Goal: Check status: Check status

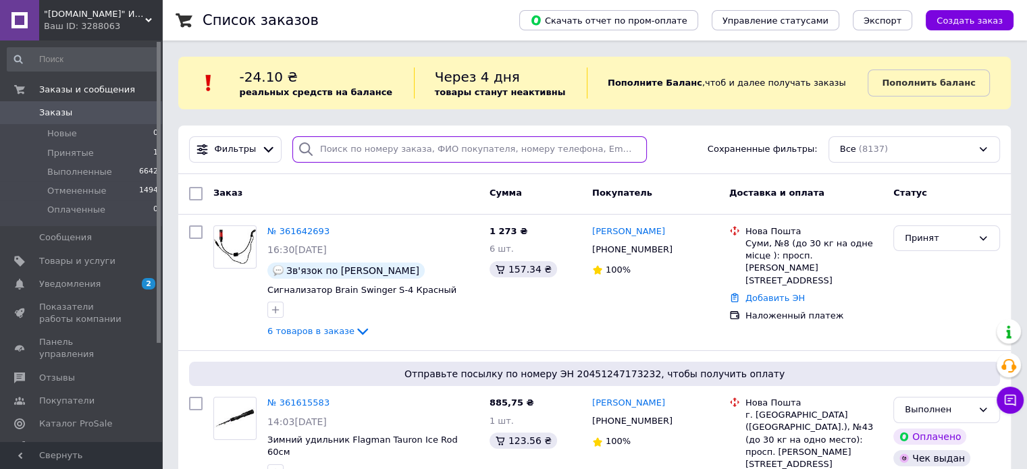
paste input "360633618"
click at [446, 142] on input "search" at bounding box center [469, 149] width 354 height 26
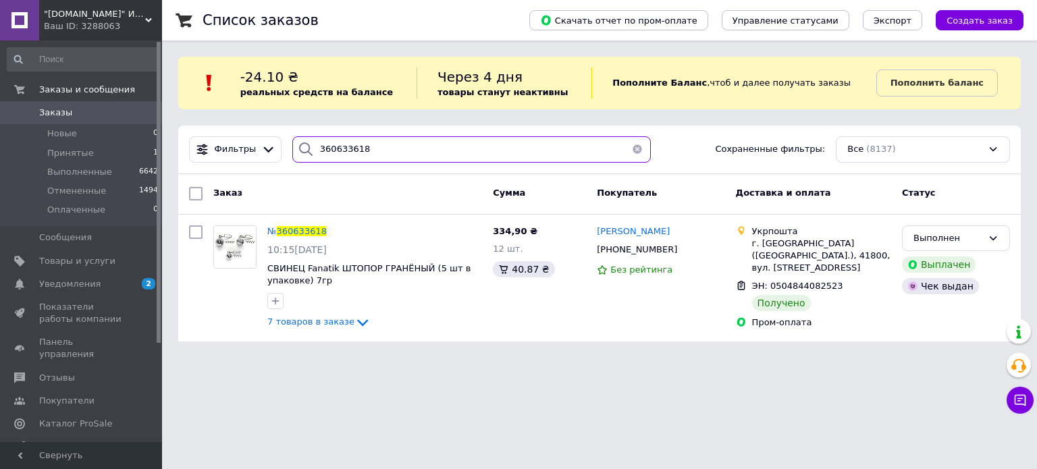
paste input "1018396"
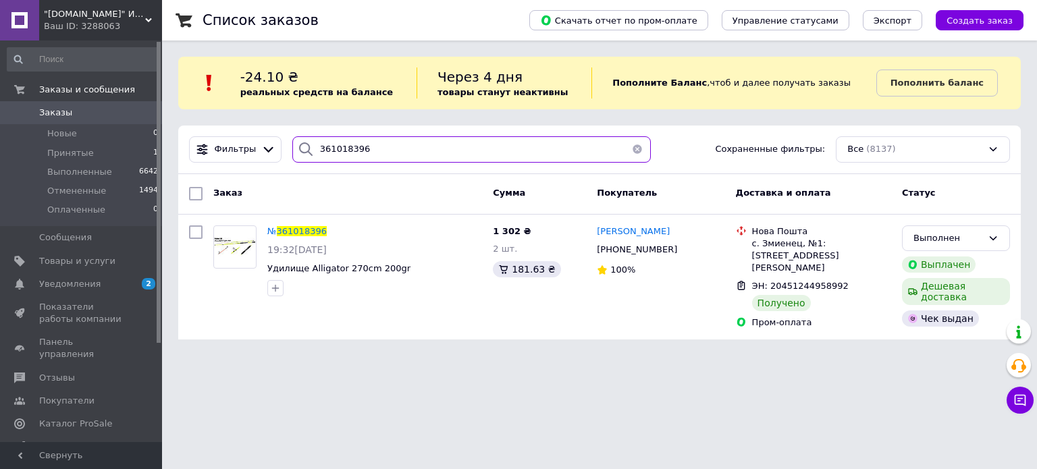
click at [419, 145] on input "361018396" at bounding box center [471, 149] width 359 height 26
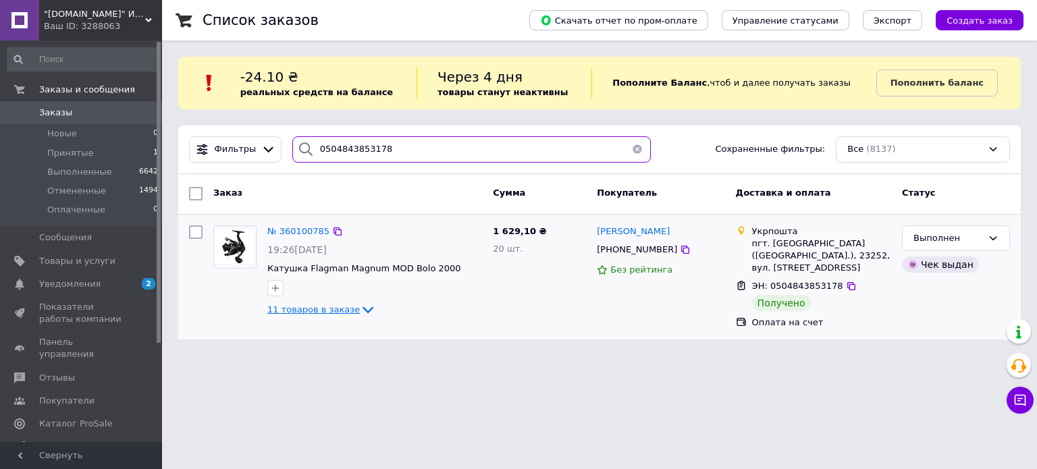
type input "0504843853178"
click at [363, 307] on icon at bounding box center [368, 310] width 11 height 7
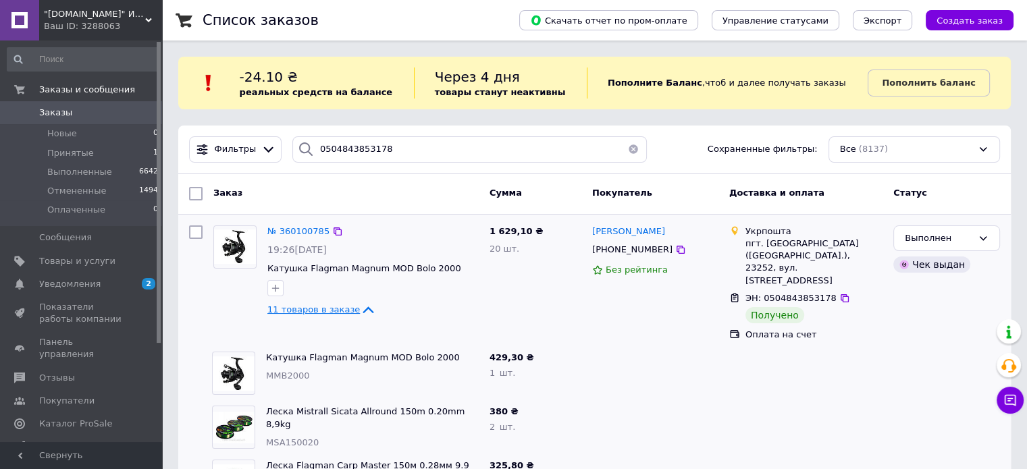
click at [360, 309] on icon at bounding box center [368, 310] width 16 height 16
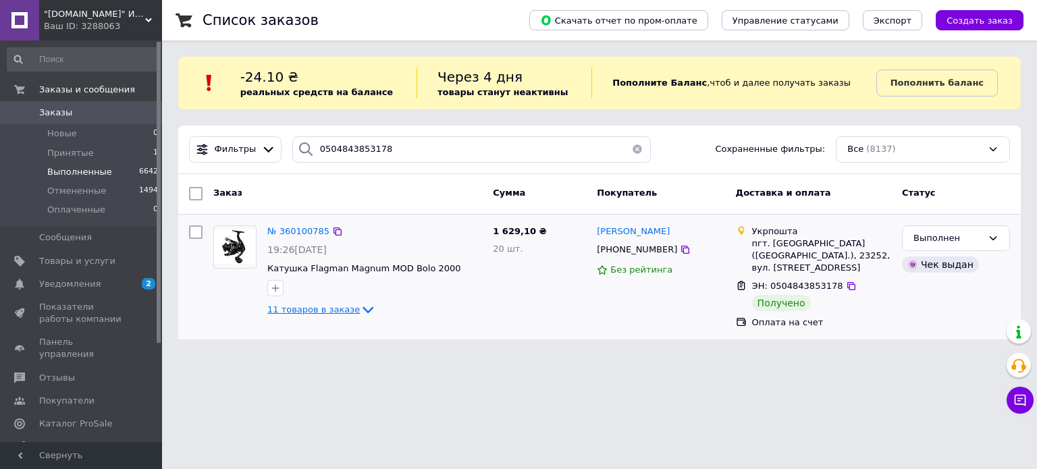
click at [97, 174] on span "Выполненные" at bounding box center [79, 172] width 65 height 12
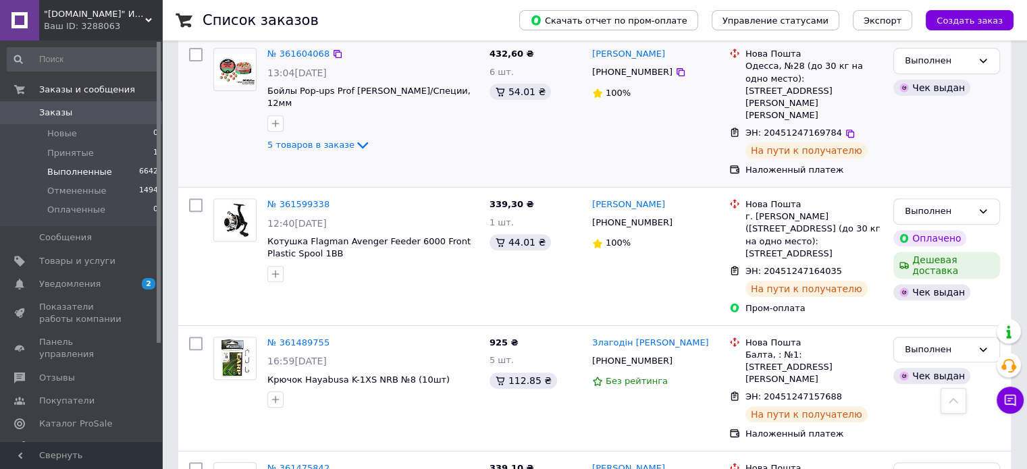
scroll to position [542, 0]
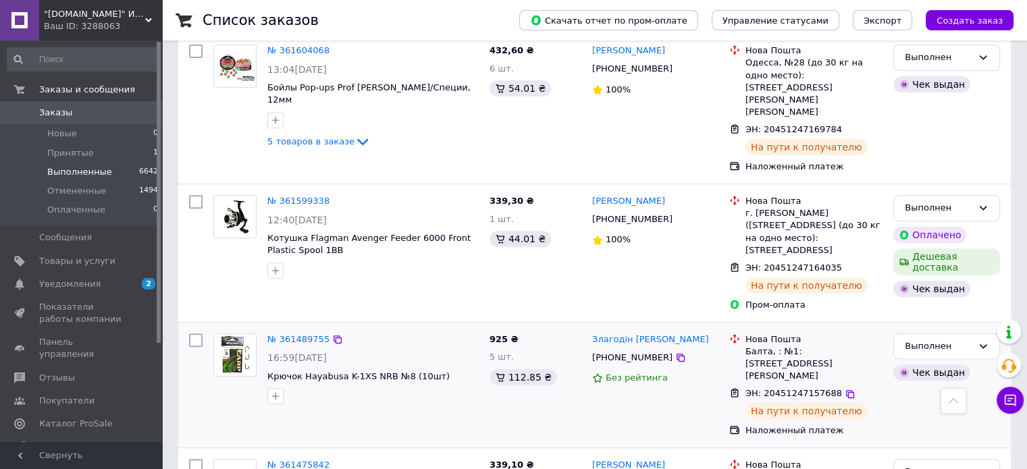
click at [198, 334] on input "checkbox" at bounding box center [196, 341] width 14 height 14
checkbox input "true"
click at [194, 190] on div at bounding box center [196, 253] width 24 height 127
checkbox input "true"
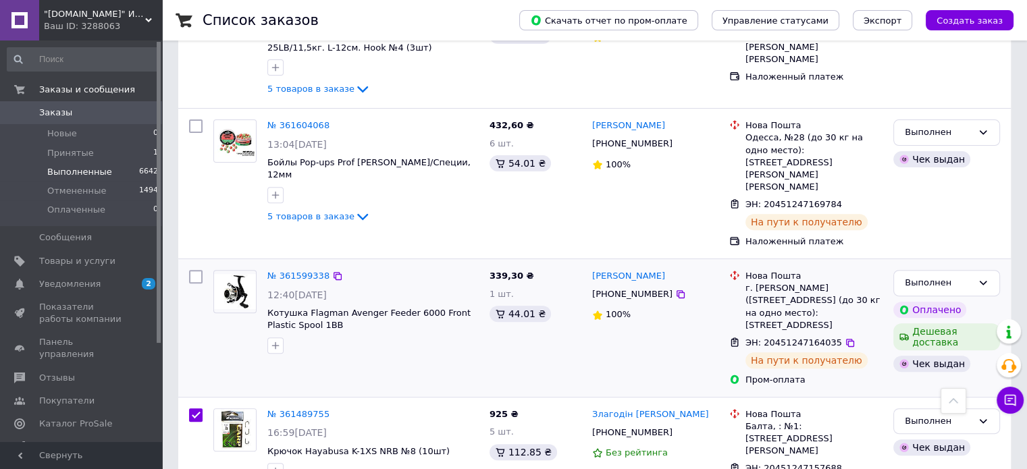
scroll to position [467, 0]
click at [200, 270] on input "checkbox" at bounding box center [196, 277] width 14 height 14
checkbox input "true"
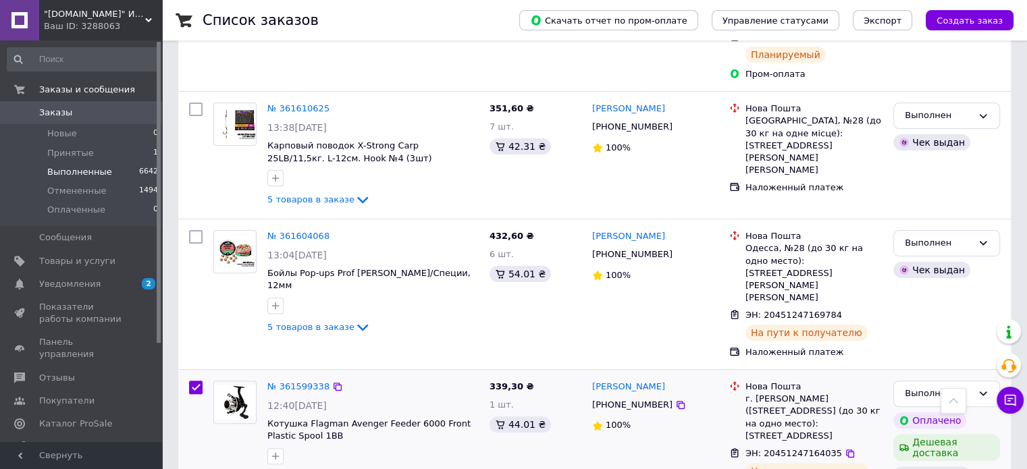
scroll to position [356, 0]
click at [192, 231] on input "checkbox" at bounding box center [196, 238] width 14 height 14
checkbox input "true"
click at [199, 103] on input "checkbox" at bounding box center [196, 110] width 14 height 14
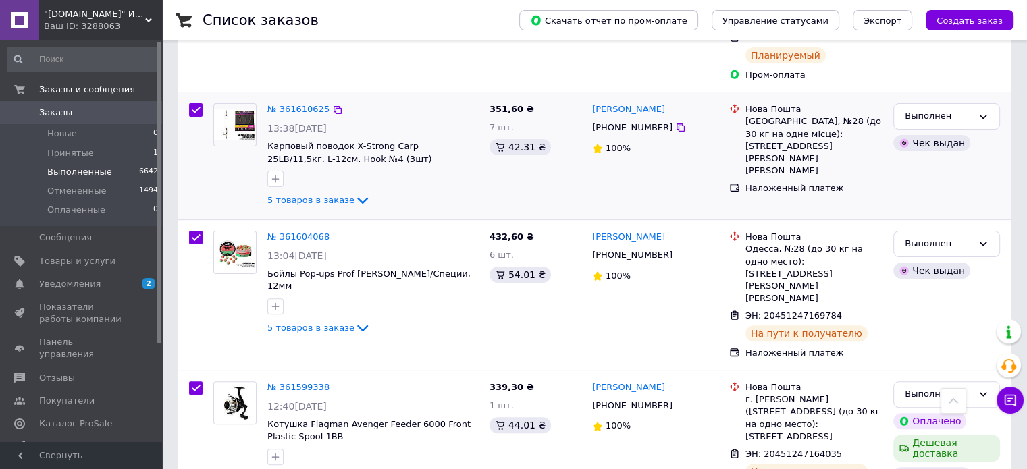
checkbox input "true"
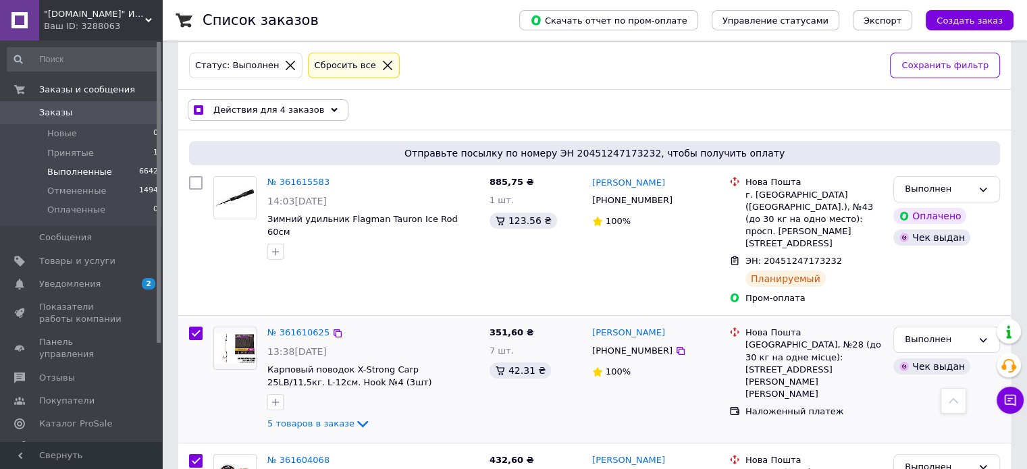
scroll to position [131, 0]
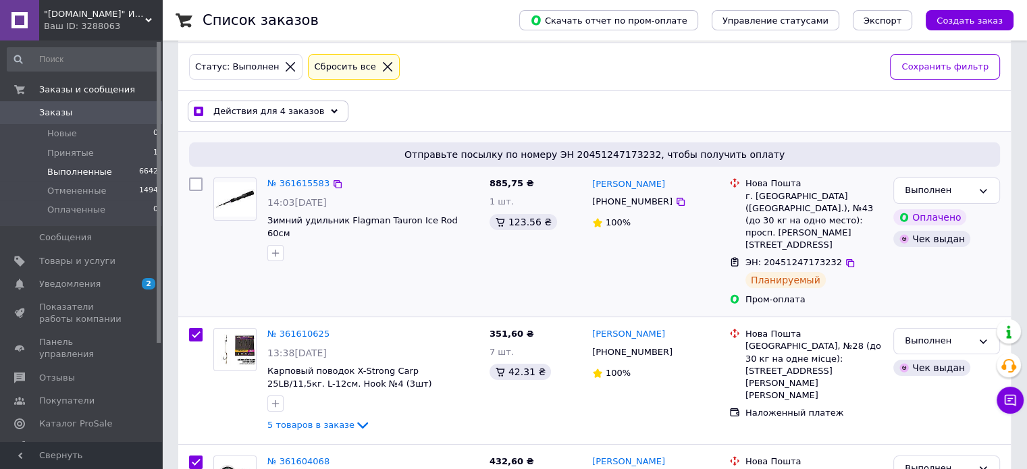
click at [197, 181] on input "checkbox" at bounding box center [196, 185] width 14 height 14
checkbox input "true"
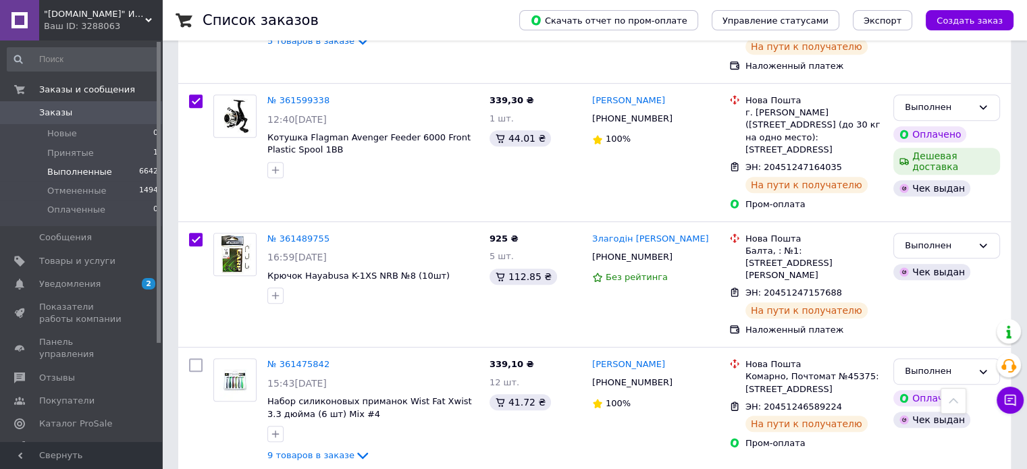
scroll to position [644, 0]
click at [78, 152] on span "Принятые" at bounding box center [70, 153] width 47 height 12
checkbox input "false"
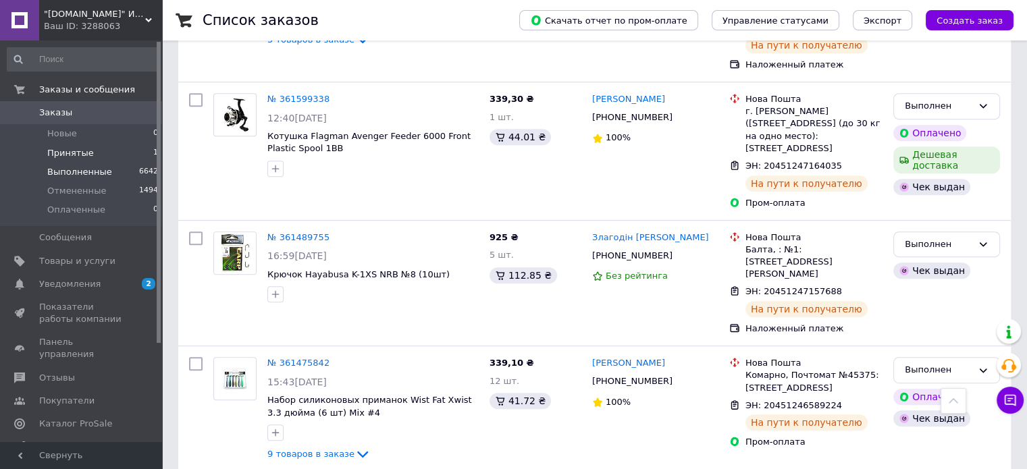
checkbox input "false"
